Goal: Information Seeking & Learning: Learn about a topic

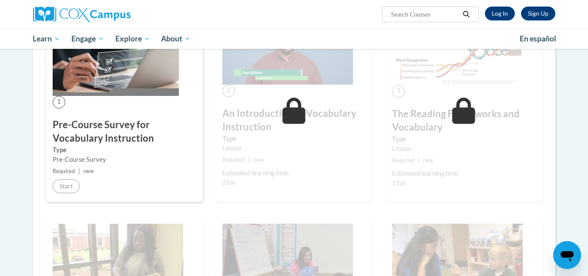
scroll to position [196, 0]
click at [496, 11] on link "Log In" at bounding box center [500, 14] width 30 height 14
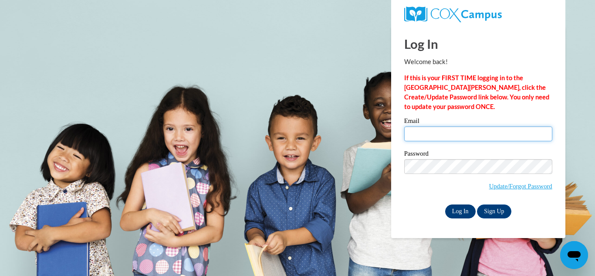
type input "[EMAIL_ADDRESS][DOMAIN_NAME]"
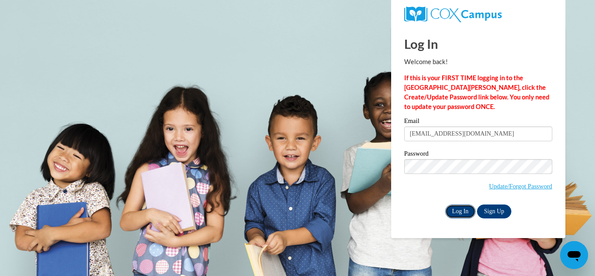
click at [452, 215] on input "Log In" at bounding box center [460, 211] width 30 height 14
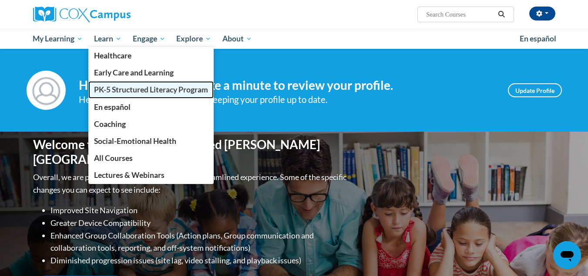
click at [111, 91] on span "PK-5 Structured Literacy Program" at bounding box center [151, 89] width 114 height 9
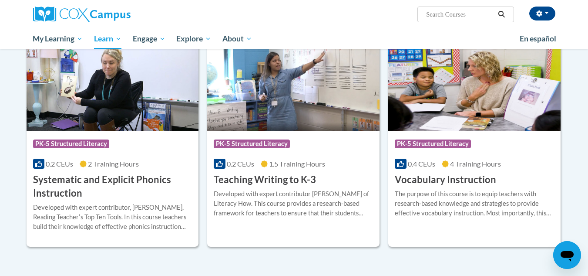
scroll to position [948, 0]
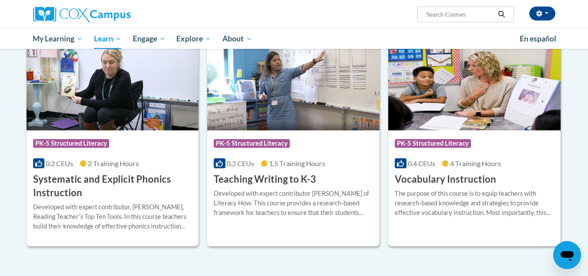
click at [491, 100] on img at bounding box center [474, 85] width 172 height 89
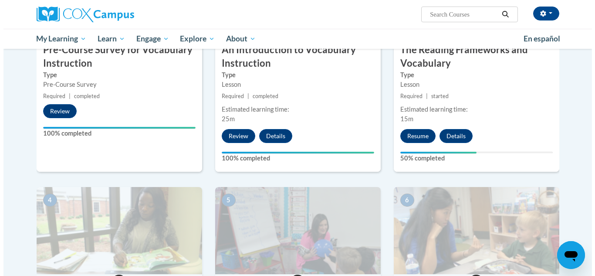
scroll to position [291, 0]
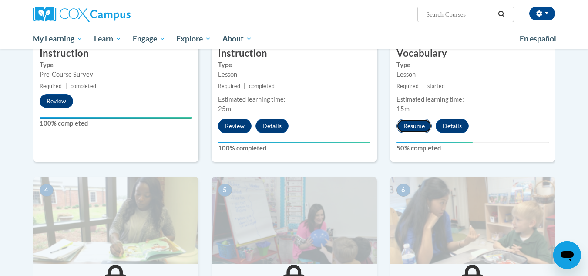
click at [420, 123] on button "Resume" at bounding box center [414, 126] width 35 height 14
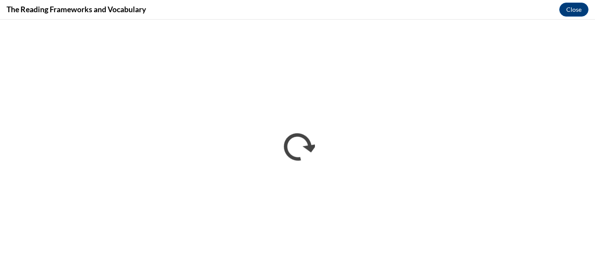
scroll to position [0, 0]
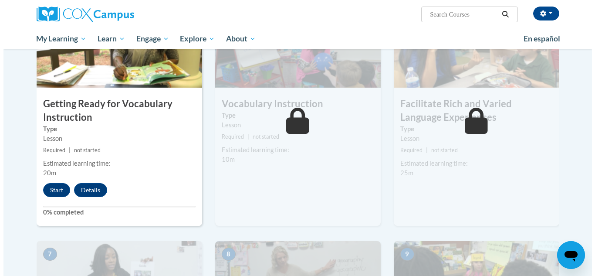
scroll to position [467, 0]
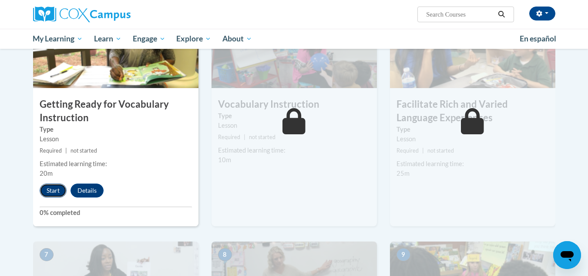
click at [47, 190] on button "Start" at bounding box center [53, 190] width 27 height 14
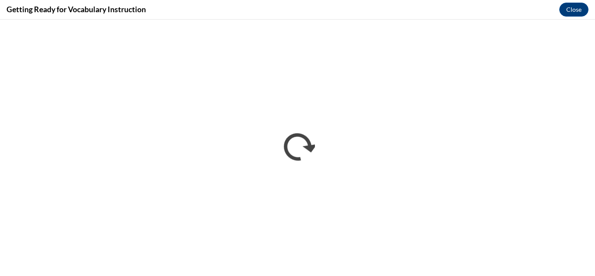
scroll to position [0, 0]
